Goal: Task Accomplishment & Management: Manage account settings

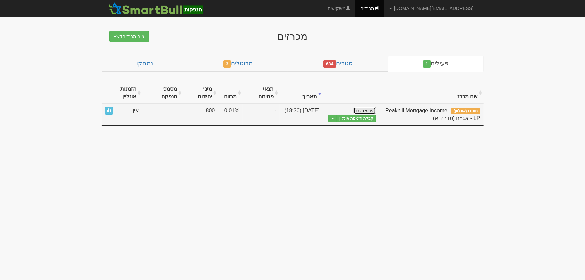
click at [364, 111] on link "פרטי מכרז" at bounding box center [365, 110] width 22 height 7
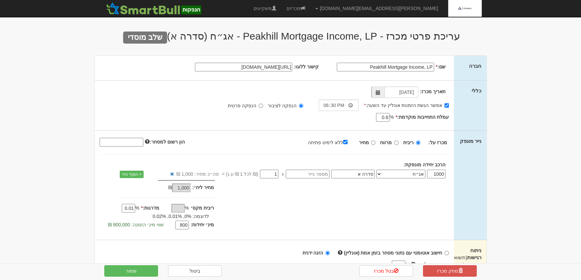
scroll to position [152, 0]
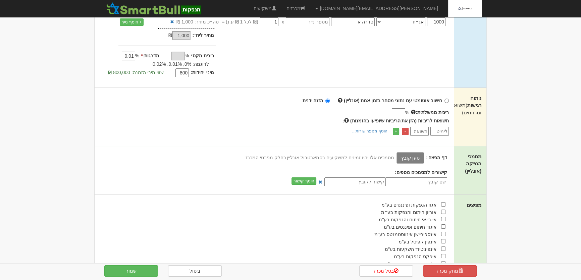
click at [415, 159] on label "טען קובץ" at bounding box center [410, 157] width 28 height 11
click at [395, 159] on input "טען קובץ" at bounding box center [395, 157] width 0 height 7
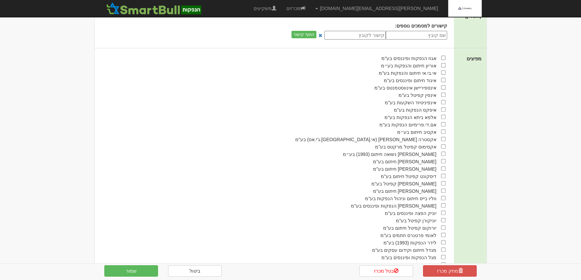
scroll to position [385, 0]
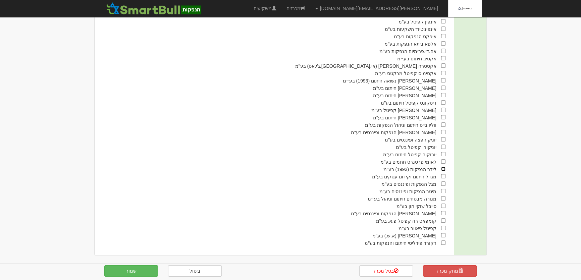
click at [442, 168] on input "checkbox" at bounding box center [443, 169] width 4 height 4
checkbox input "true"
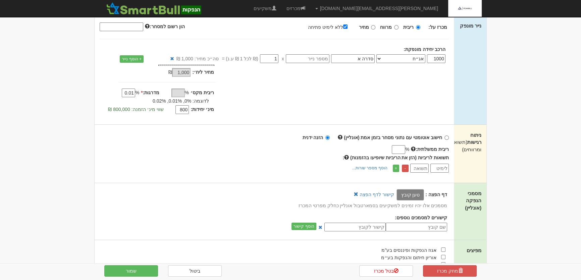
scroll to position [19, 0]
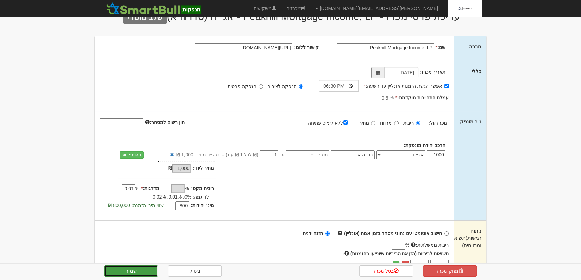
click at [130, 268] on button "שמור" at bounding box center [131, 270] width 54 height 11
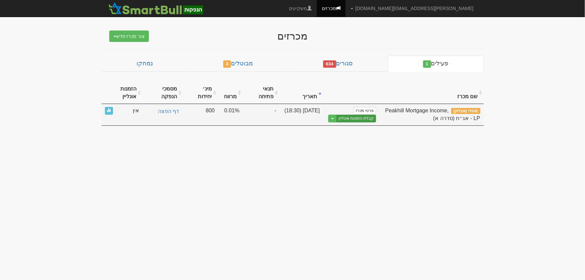
click at [366, 118] on link "קבלת הזמנות אונליין" at bounding box center [357, 119] width 40 height 8
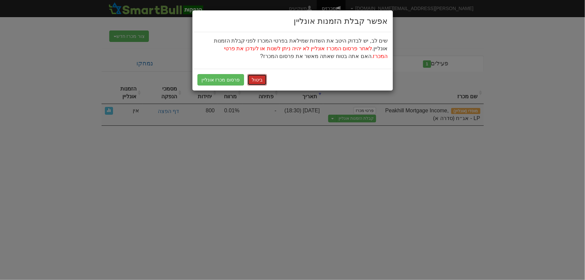
click at [255, 81] on button "ביטול" at bounding box center [257, 79] width 19 height 11
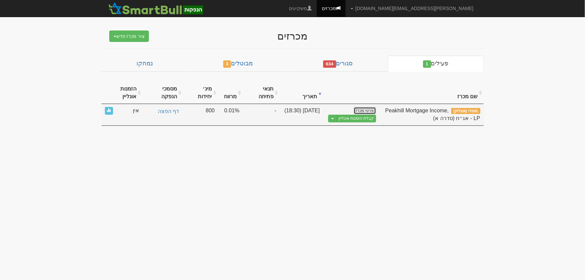
click at [359, 111] on link "פרטי מכרז" at bounding box center [365, 110] width 22 height 7
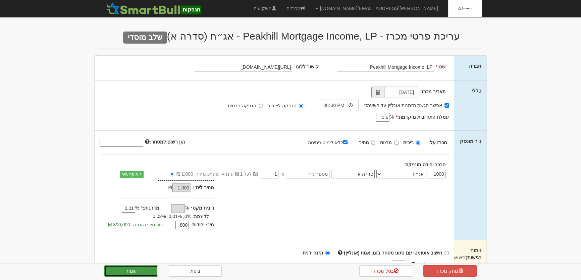
click at [144, 267] on button "שמור" at bounding box center [131, 270] width 54 height 11
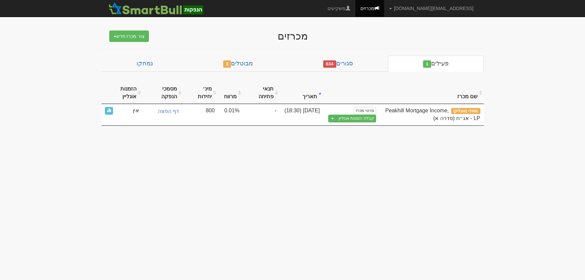
click at [357, 118] on link "קבלת הזמנות אונליין" at bounding box center [357, 119] width 40 height 8
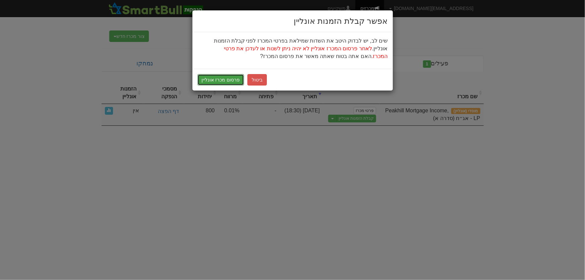
click at [218, 78] on button "פרסום מכרז אונליין" at bounding box center [221, 79] width 47 height 11
